Goal: Check status

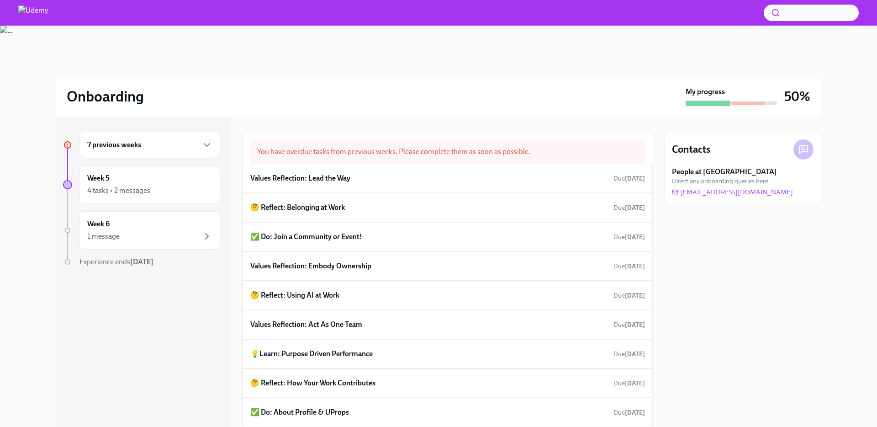
click at [162, 152] on div "7 previous weeks" at bounding box center [149, 145] width 141 height 26
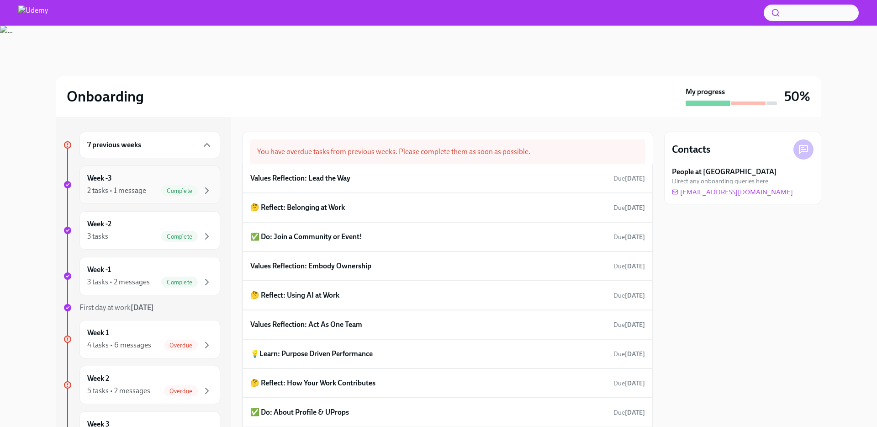
click at [146, 180] on div "Week -3 2 tasks • 1 message Complete" at bounding box center [149, 184] width 125 height 23
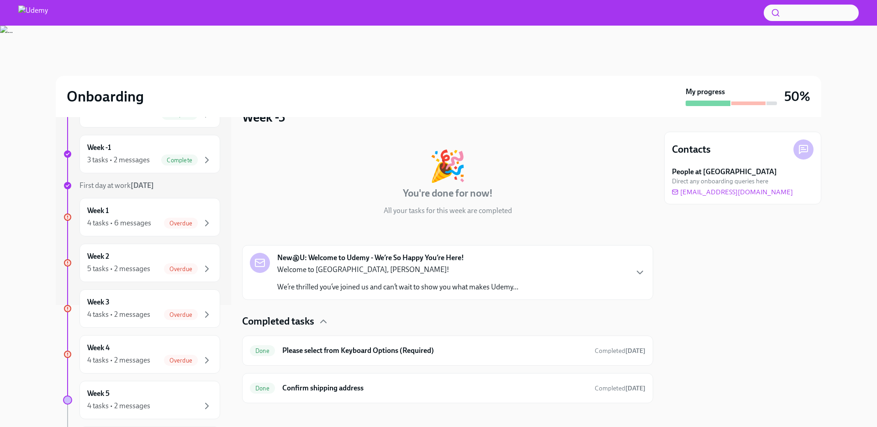
scroll to position [28, 0]
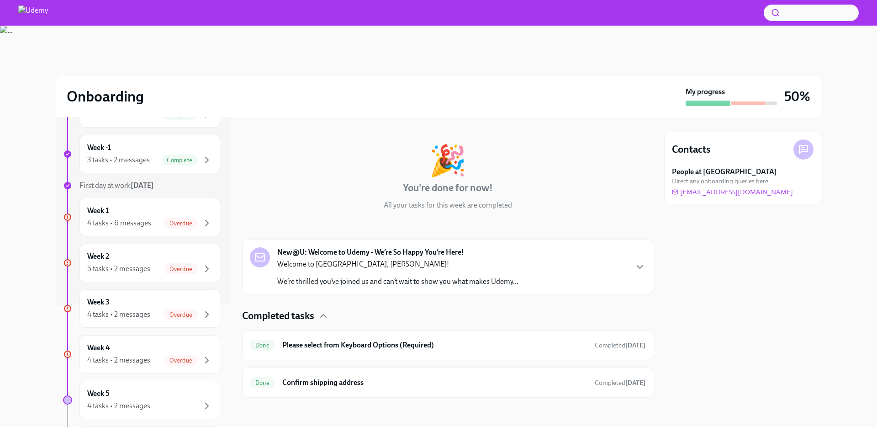
click at [395, 258] on div "New@U: Welcome to Udemy - We’re So Happy You’re Here! Welcome to [GEOGRAPHIC_DA…" at bounding box center [397, 266] width 241 height 39
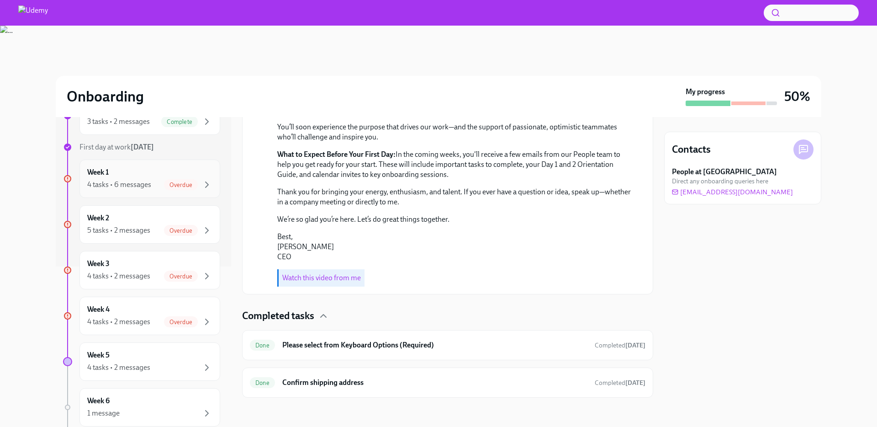
scroll to position [163, 0]
click at [144, 181] on div "4 tasks • 6 messages" at bounding box center [119, 182] width 64 height 10
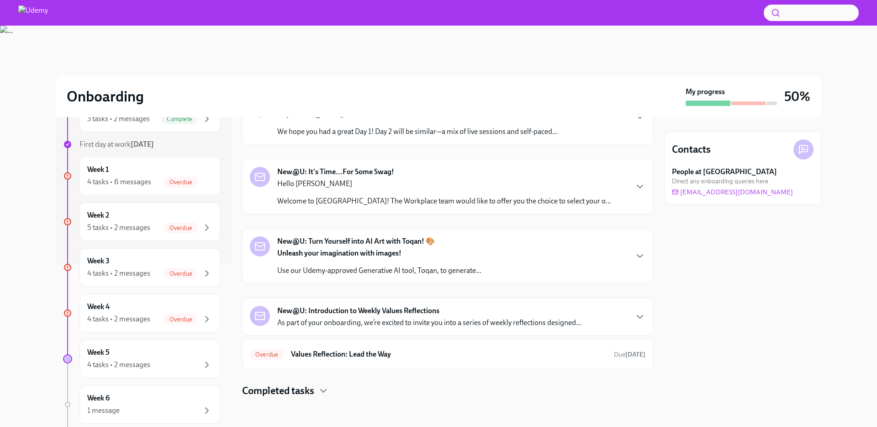
click at [487, 190] on div "Hello [PERSON_NAME] Welcome to Udemy! The Workplace team would like to offer yo…" at bounding box center [444, 192] width 334 height 27
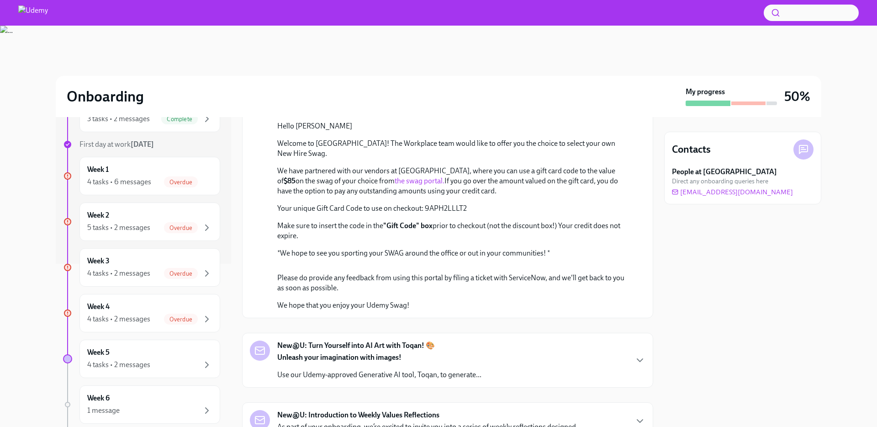
scroll to position [369, 0]
